Goal: Task Accomplishment & Management: Use online tool/utility

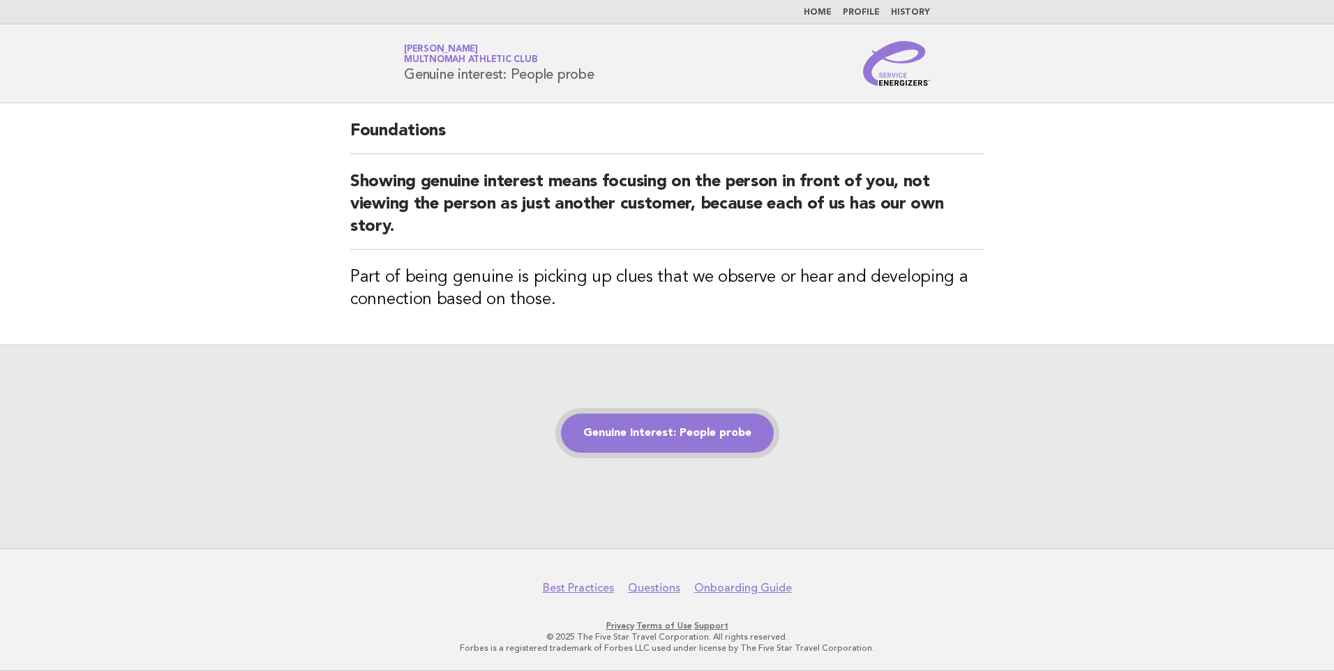
click at [673, 435] on link "Genuine interest: People probe" at bounding box center [667, 433] width 213 height 39
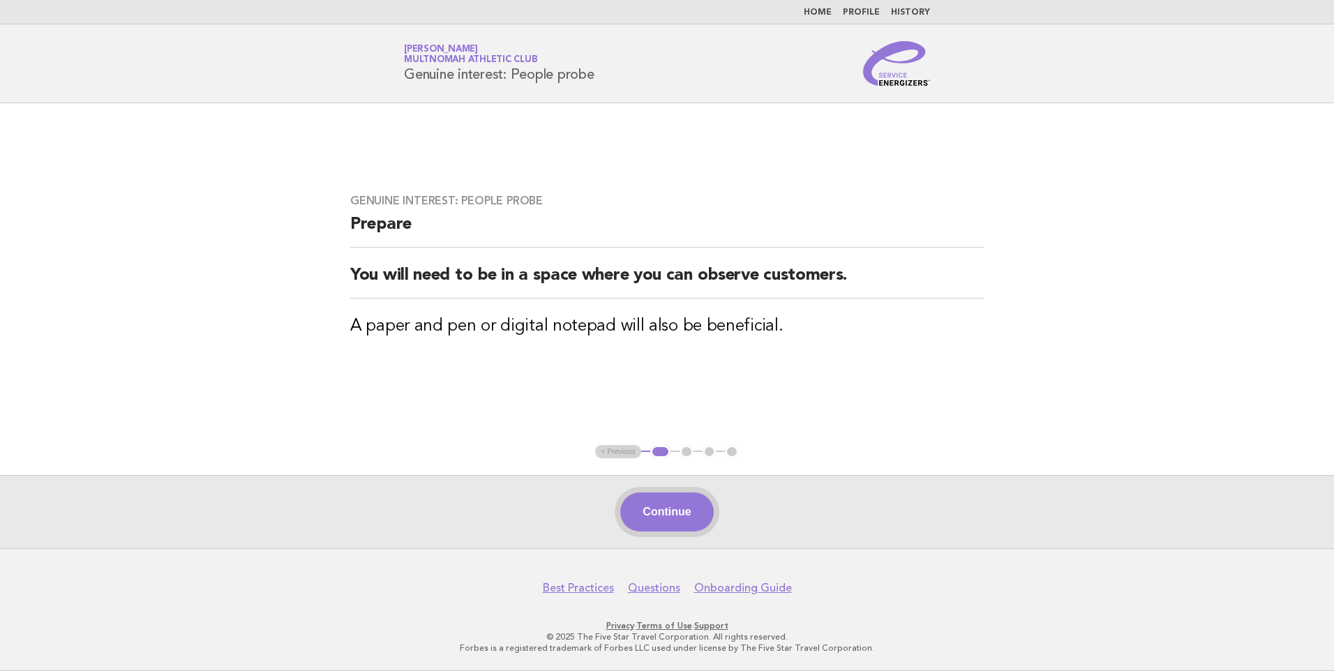
click at [676, 513] on button "Continue" at bounding box center [666, 512] width 93 height 39
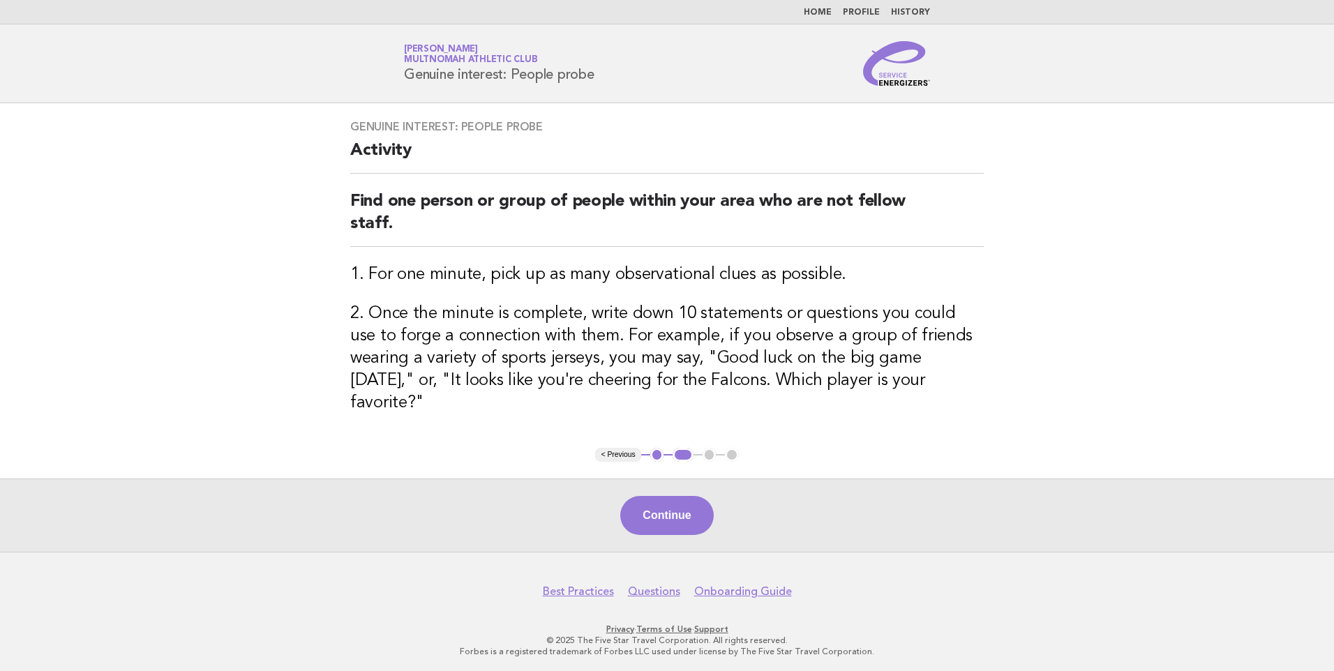
click at [676, 513] on button "Continue" at bounding box center [666, 515] width 93 height 39
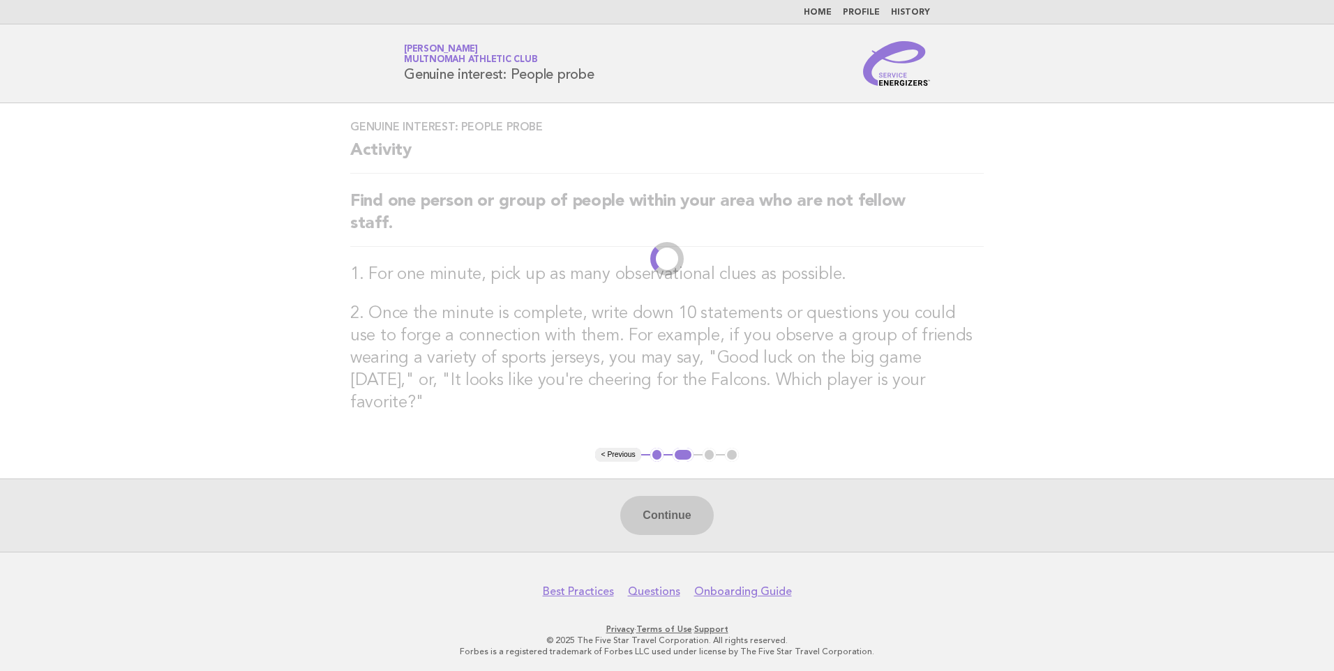
click at [676, 513] on div "Continue" at bounding box center [667, 515] width 1334 height 73
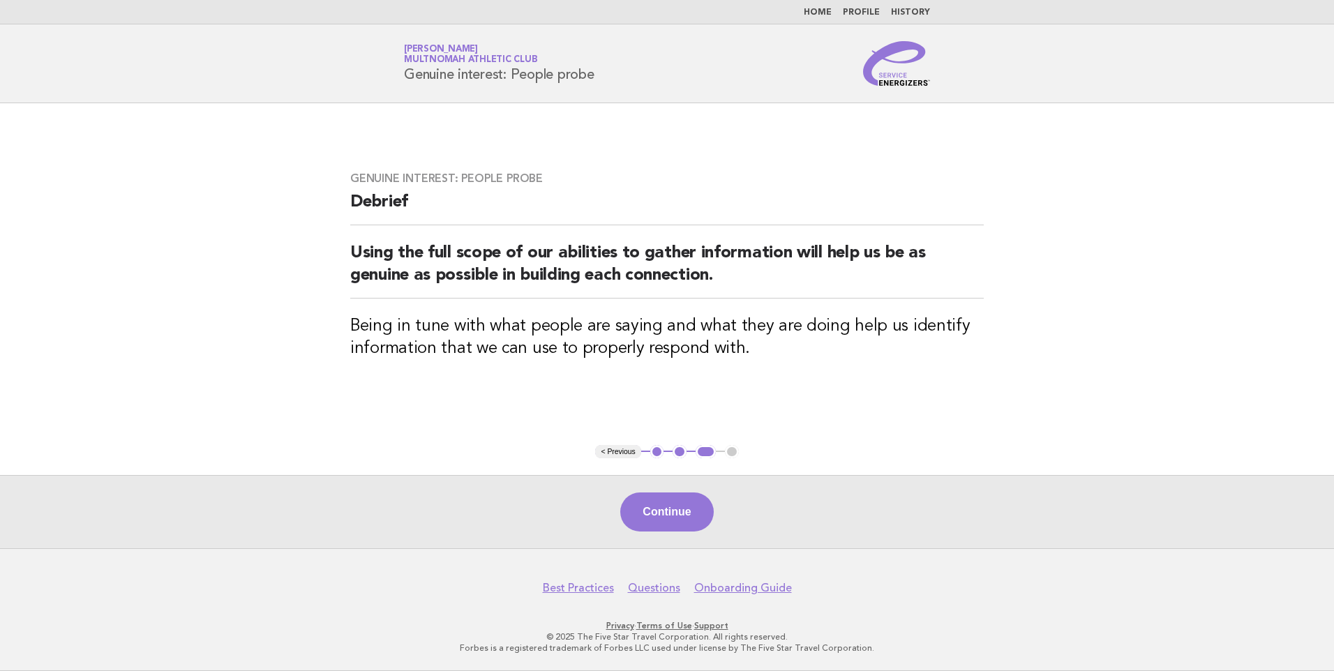
click at [676, 513] on button "Continue" at bounding box center [666, 512] width 93 height 39
